Goal: Information Seeking & Learning: Learn about a topic

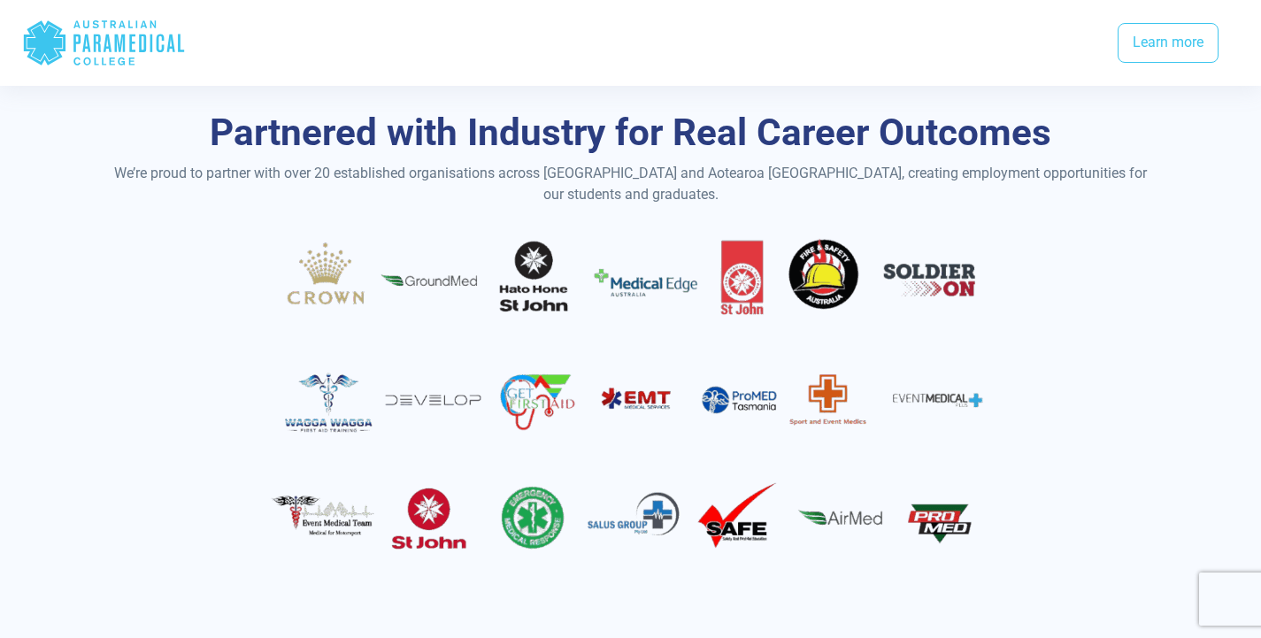
scroll to position [3028, 0]
